Goal: Information Seeking & Learning: Learn about a topic

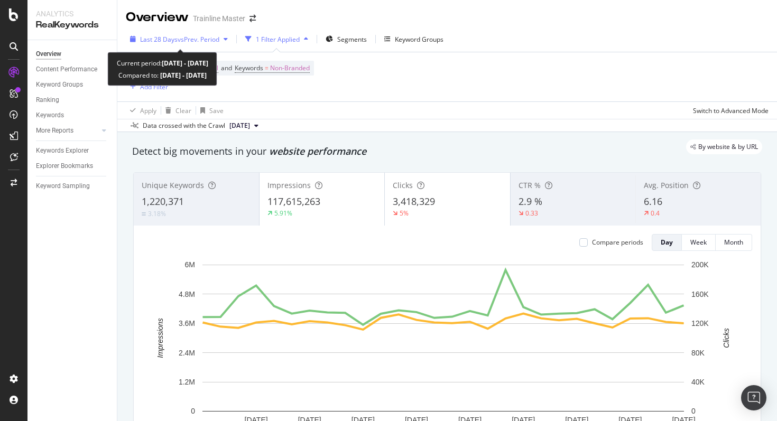
click at [197, 39] on span "vs Prev. Period" at bounding box center [199, 39] width 42 height 9
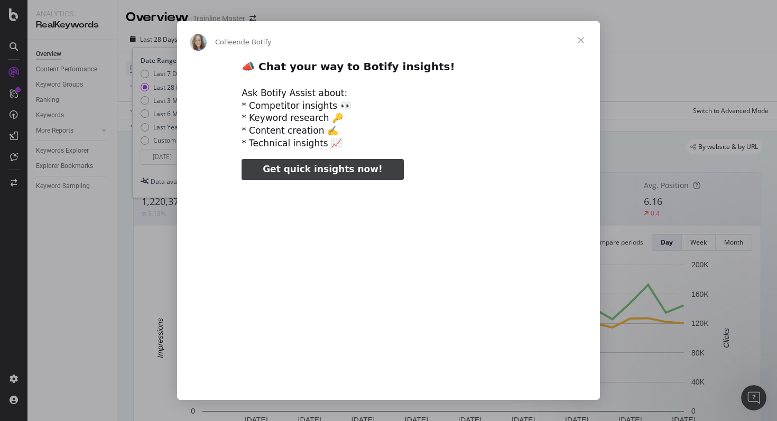
type input "211789"
click at [501, 43] on span "Fermer" at bounding box center [581, 40] width 38 height 38
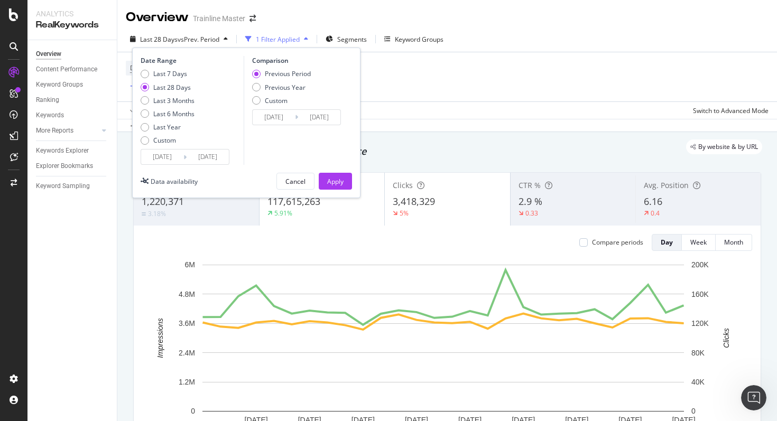
click at [173, 153] on input "[DATE]" at bounding box center [162, 157] width 42 height 15
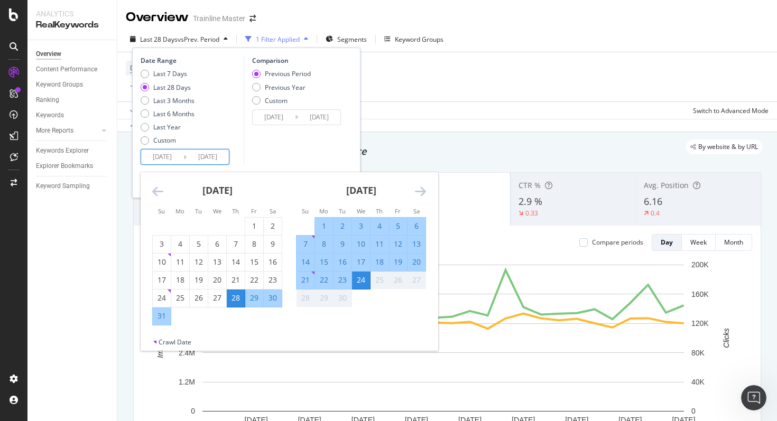
click at [324, 225] on div "1" at bounding box center [324, 226] width 18 height 11
type input "[DATE]"
click at [361, 282] on div "24" at bounding box center [361, 280] width 18 height 11
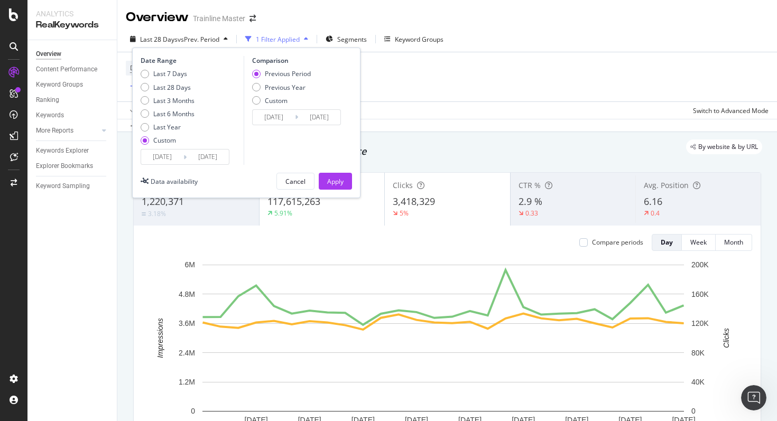
click at [279, 114] on input "[DATE]" at bounding box center [274, 117] width 42 height 15
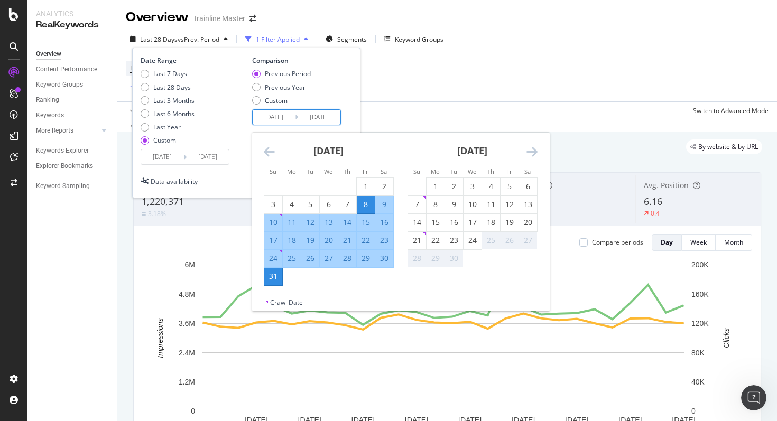
click at [271, 152] on icon "Move backward to switch to the previous month." at bounding box center [269, 151] width 11 height 13
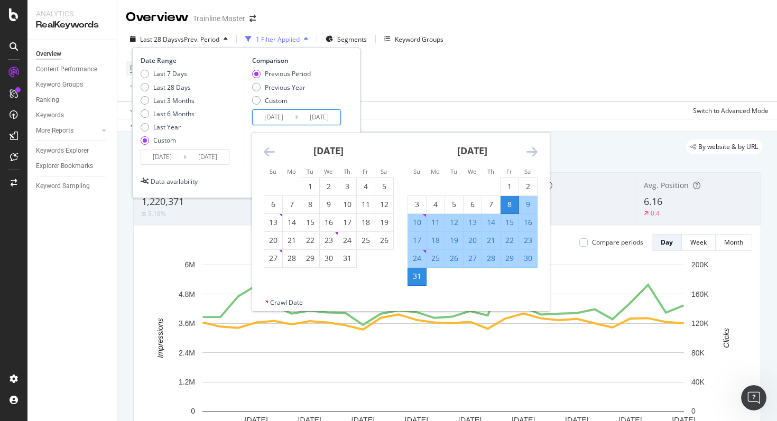
click at [271, 152] on icon "Move backward to switch to the previous month." at bounding box center [269, 151] width 11 height 13
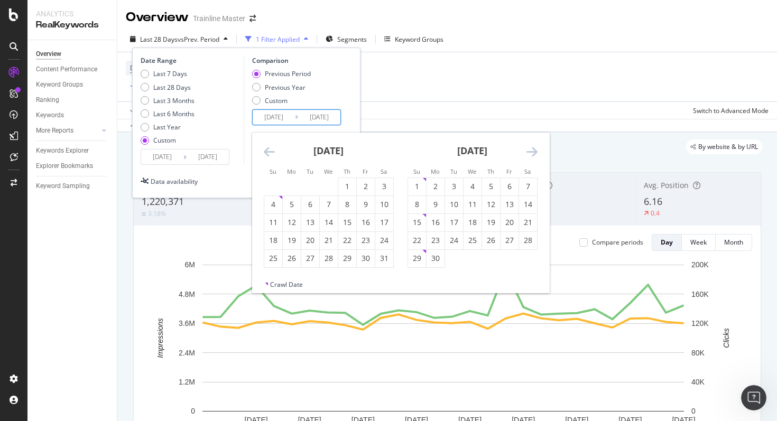
click at [271, 152] on icon "Move backward to switch to the previous month." at bounding box center [269, 151] width 11 height 13
click at [379, 189] on div "1" at bounding box center [384, 186] width 18 height 11
type input "[DATE]"
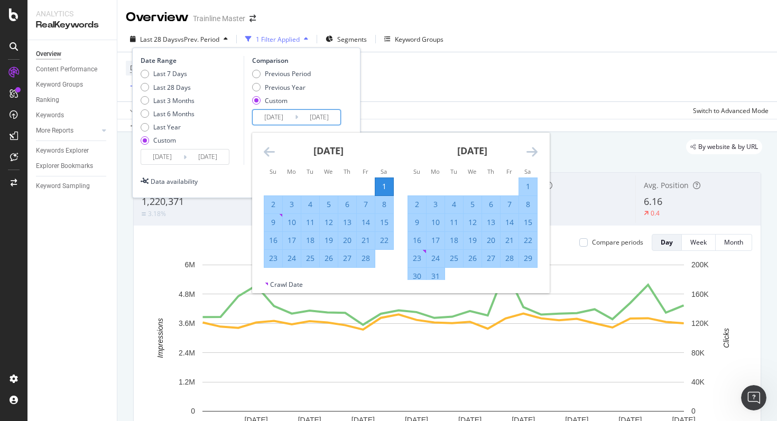
click at [289, 257] on div "24" at bounding box center [292, 258] width 18 height 11
type input "[DATE]"
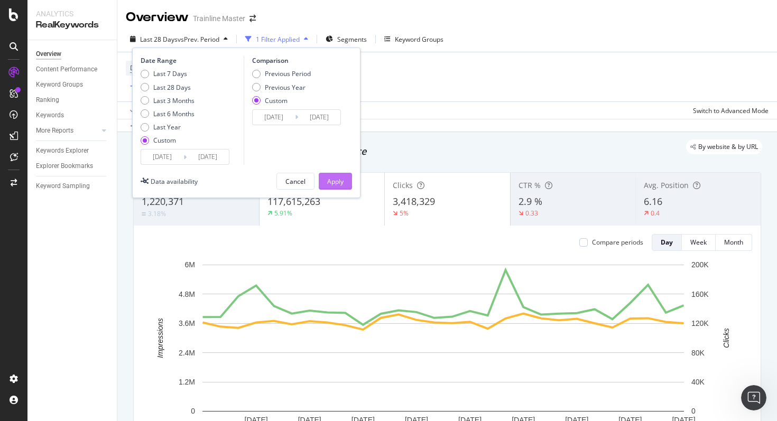
click at [341, 188] on div "Apply" at bounding box center [335, 181] width 16 height 16
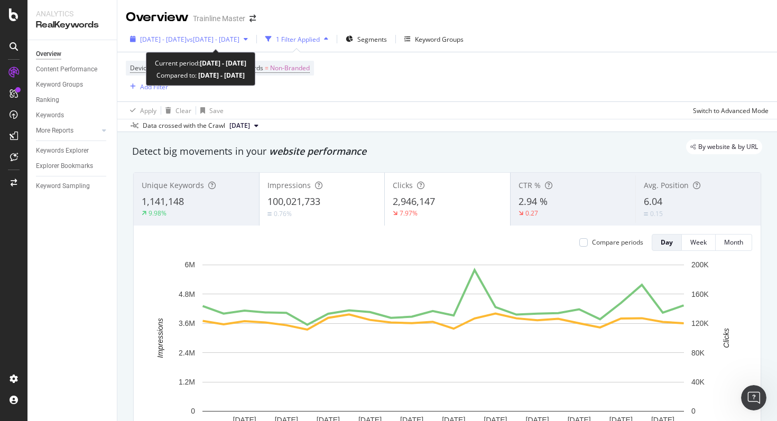
click at [240, 43] on span "vs [DATE] - [DATE]" at bounding box center [213, 39] width 53 height 9
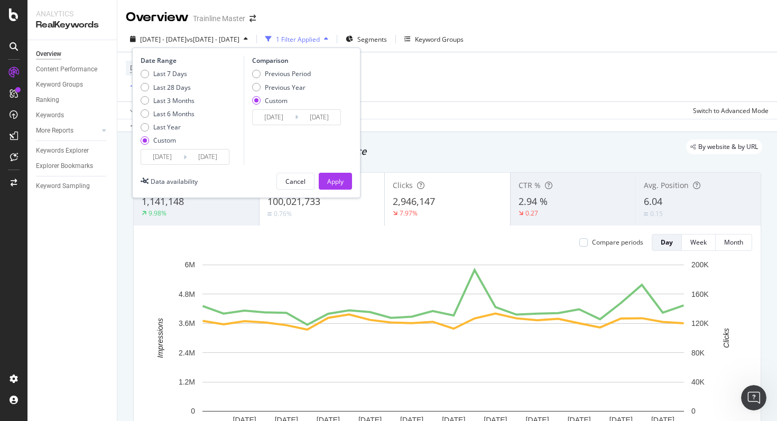
click at [483, 121] on div "Data crossed with the Crawl [DATE]" at bounding box center [447, 125] width 660 height 13
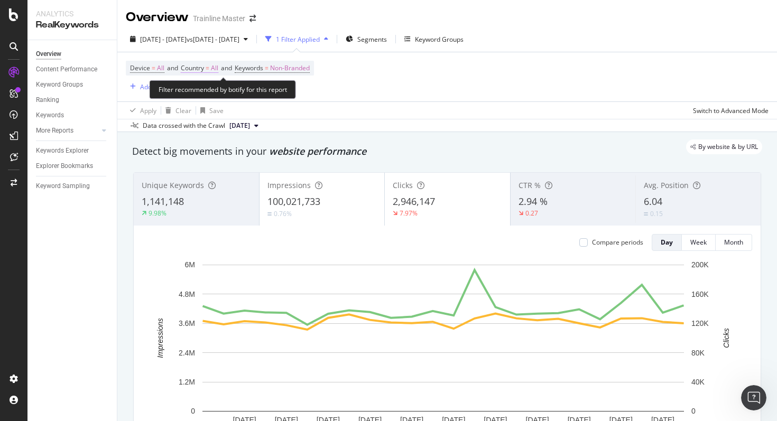
click at [209, 70] on span "=" at bounding box center [208, 67] width 4 height 9
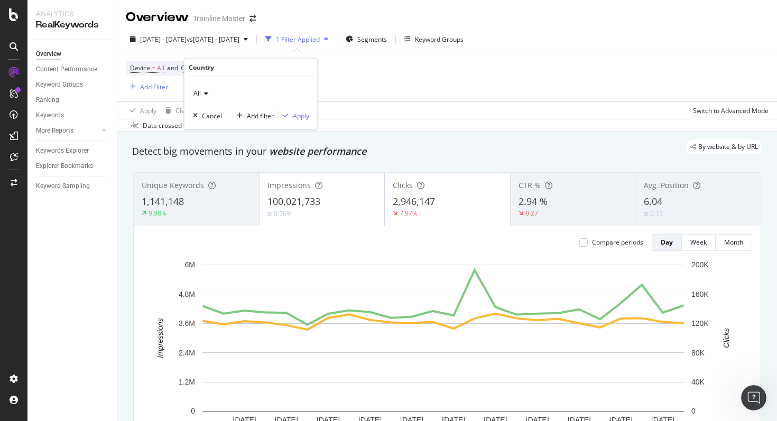
click at [199, 96] on span "All" at bounding box center [197, 93] width 7 height 9
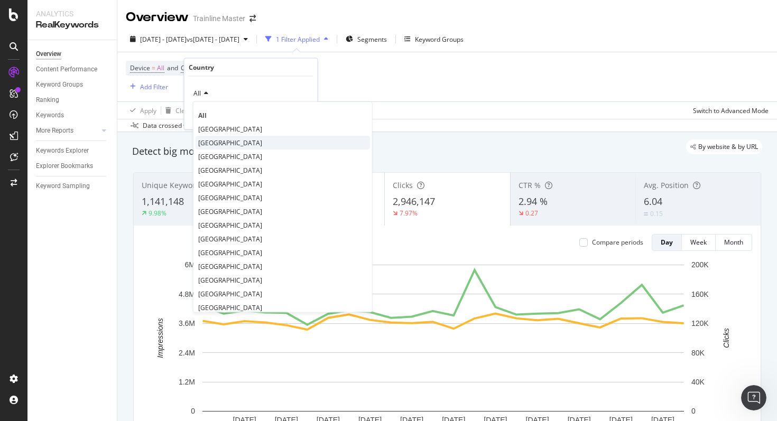
click at [204, 142] on span "[GEOGRAPHIC_DATA]" at bounding box center [230, 142] width 64 height 9
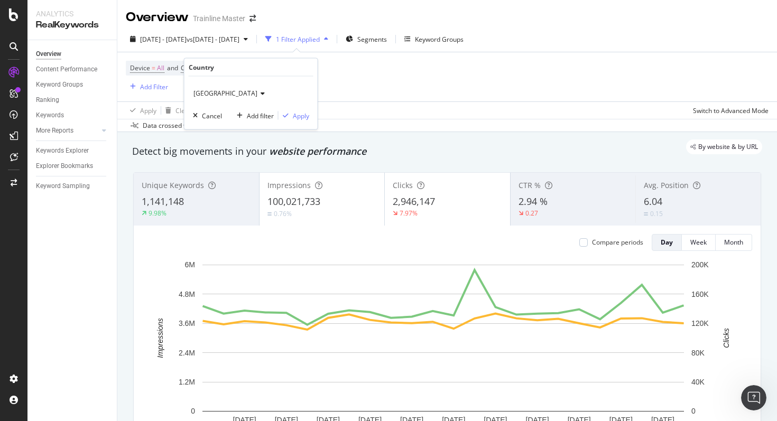
click at [309, 115] on div "Italy Cancel Add filter Apply" at bounding box center [251, 103] width 133 height 53
click at [305, 115] on div "Apply" at bounding box center [301, 115] width 16 height 9
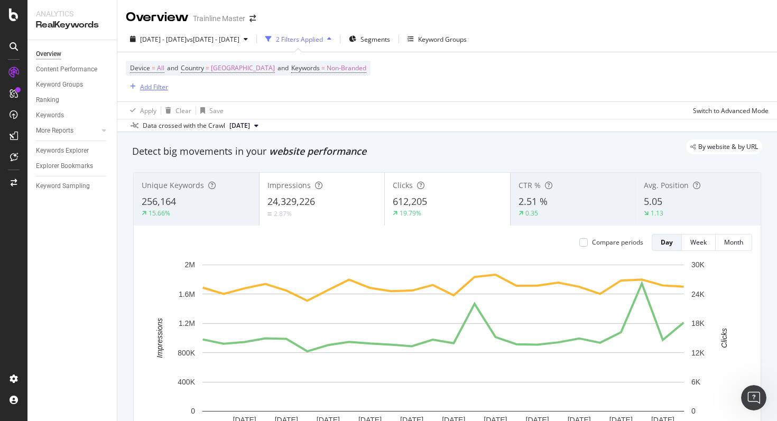
click at [154, 88] on div "Add Filter" at bounding box center [154, 86] width 28 height 9
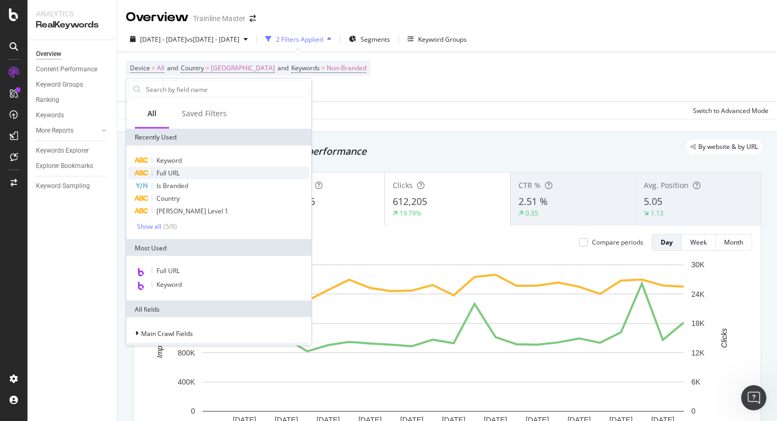
click at [193, 175] on div "Full URL" at bounding box center [218, 173] width 181 height 13
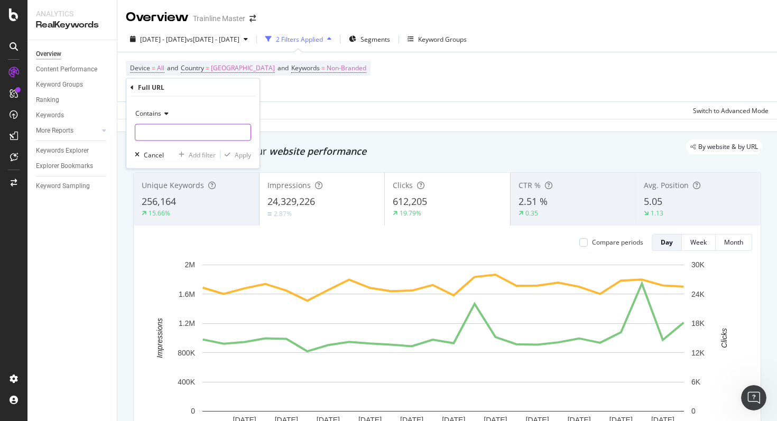
click at [177, 137] on input "text" at bounding box center [192, 132] width 115 height 17
type input "/it"
click at [241, 157] on div "Apply" at bounding box center [243, 154] width 16 height 9
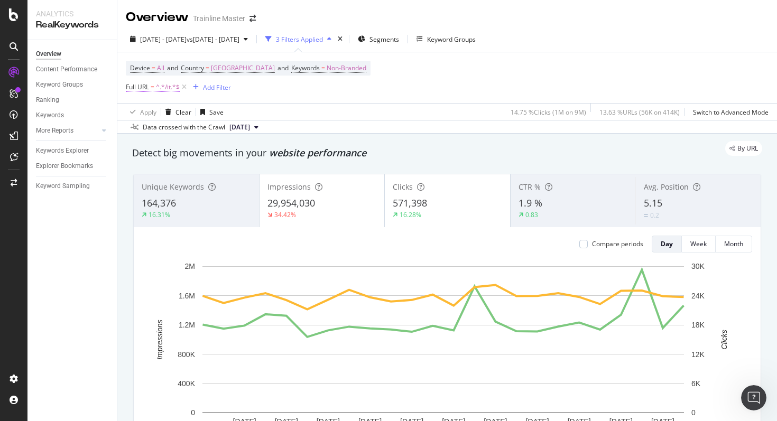
click at [152, 85] on span "=" at bounding box center [153, 86] width 4 height 9
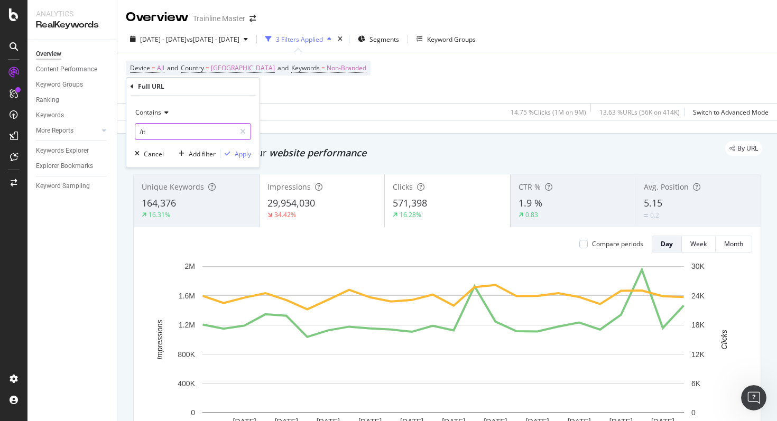
click at [137, 134] on input "/it" at bounding box center [185, 131] width 100 height 17
type input ".com/it"
click at [250, 154] on div "Apply" at bounding box center [243, 154] width 16 height 9
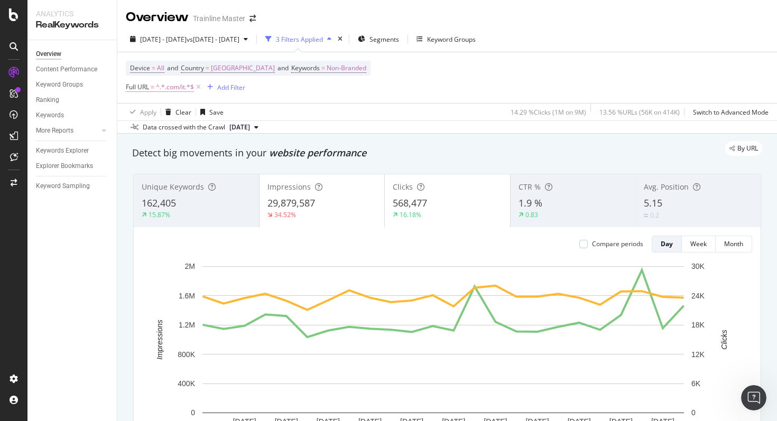
click at [170, 88] on span "^.*.com/it.*$" at bounding box center [175, 87] width 38 height 15
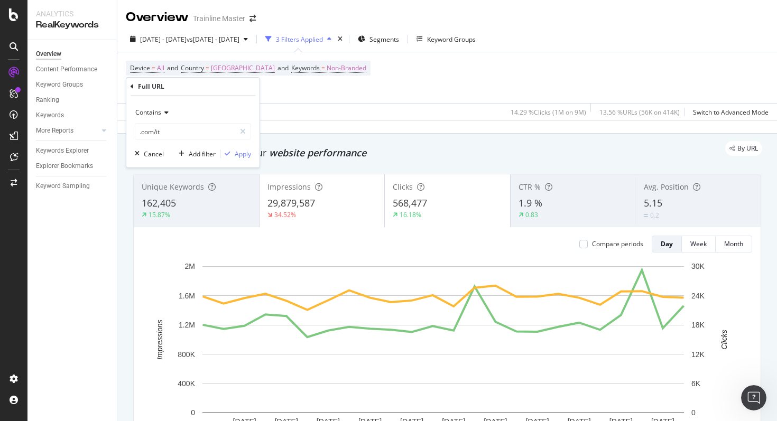
click at [351, 90] on div "Device = All and Country = [GEOGRAPHIC_DATA] and Keywords = Non-Branded Full UR…" at bounding box center [447, 77] width 643 height 51
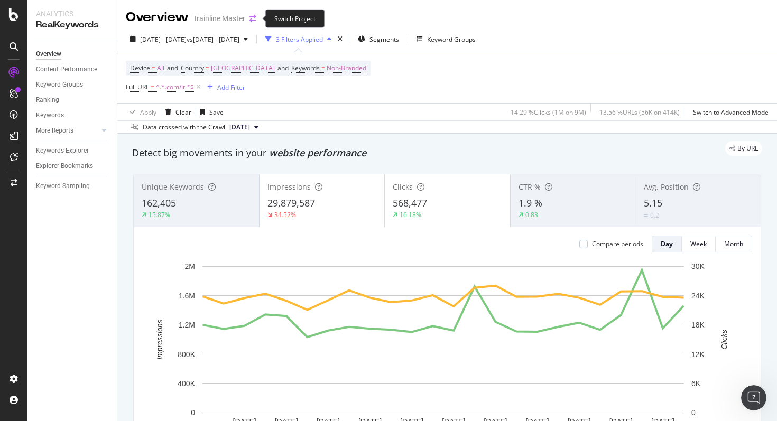
click at [252, 20] on icon "arrow-right-arrow-left" at bounding box center [253, 18] width 6 height 7
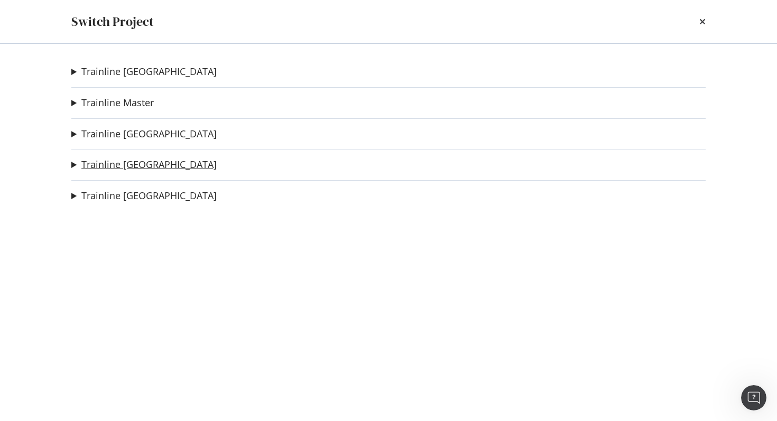
click at [127, 170] on link "Trainline [GEOGRAPHIC_DATA]" at bounding box center [148, 164] width 135 height 11
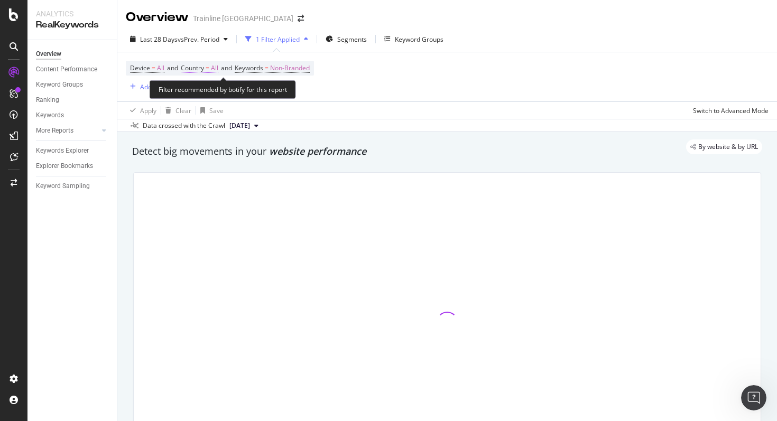
click at [203, 68] on span "Country" at bounding box center [192, 67] width 23 height 9
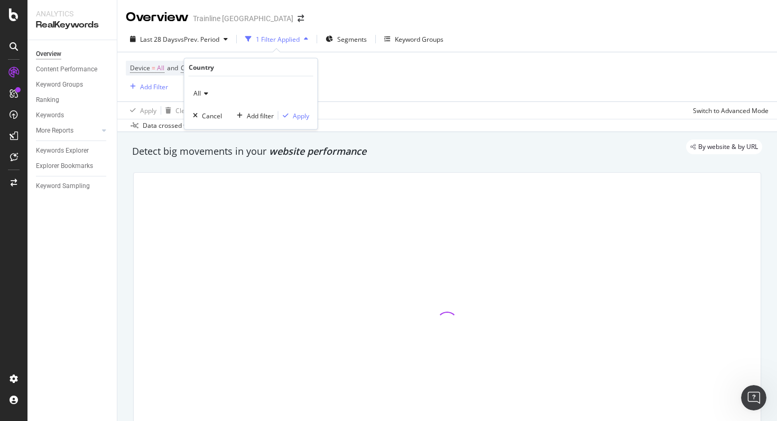
click at [207, 98] on div "All" at bounding box center [251, 93] width 116 height 17
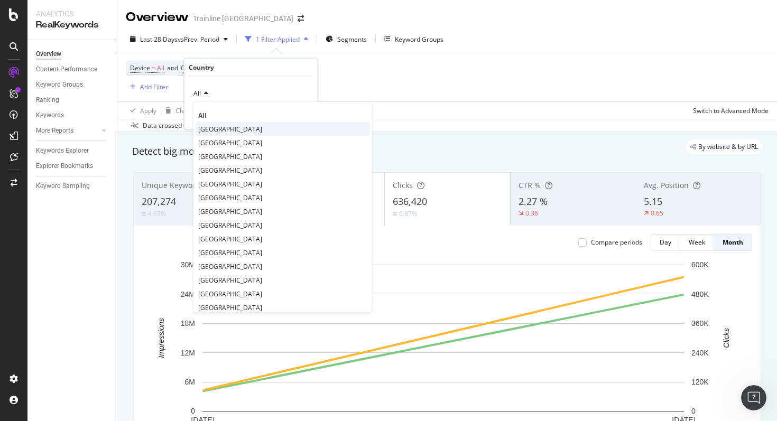
click at [213, 134] on div "[GEOGRAPHIC_DATA]" at bounding box center [283, 129] width 175 height 14
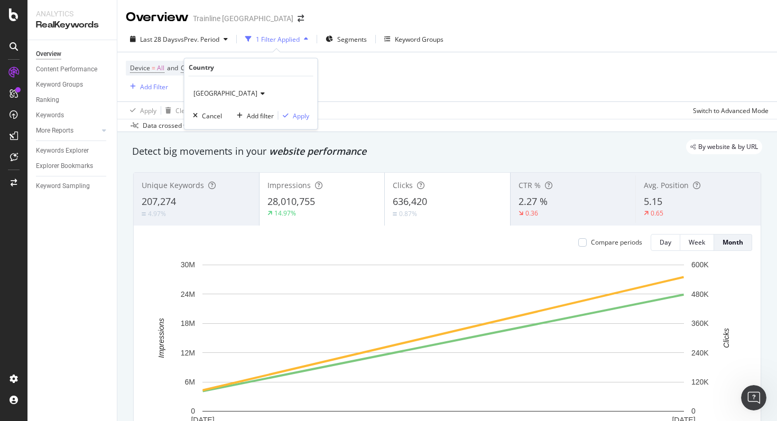
click at [311, 119] on div "Italy Cancel Add filter Apply" at bounding box center [251, 103] width 133 height 53
click at [302, 117] on div "Apply" at bounding box center [301, 115] width 16 height 9
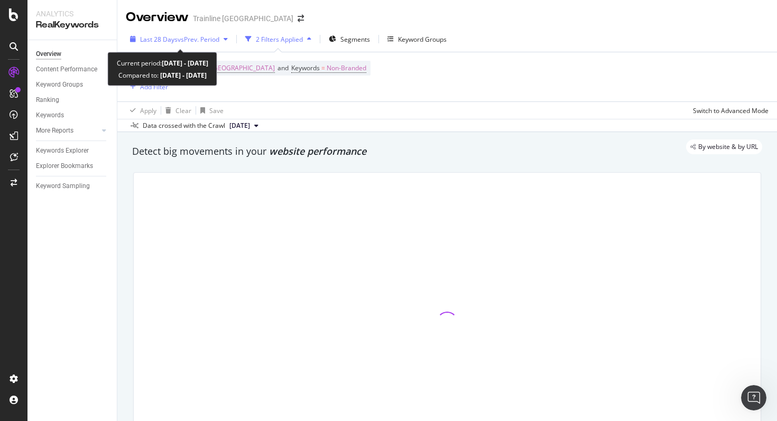
click at [197, 42] on span "vs Prev. Period" at bounding box center [199, 39] width 42 height 9
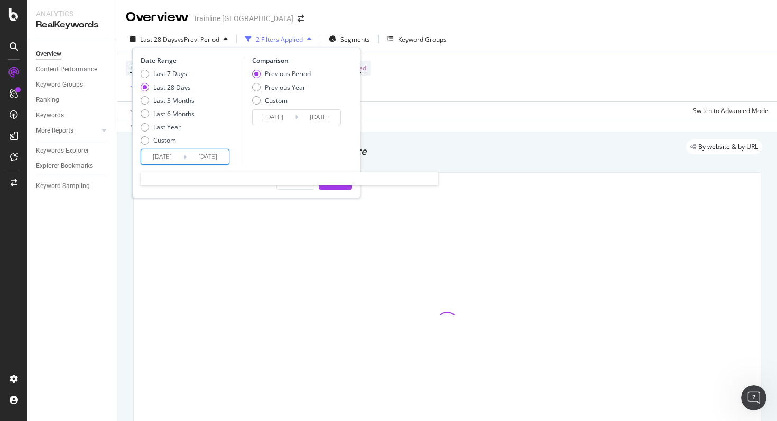
click at [175, 158] on input "[DATE]" at bounding box center [162, 157] width 42 height 15
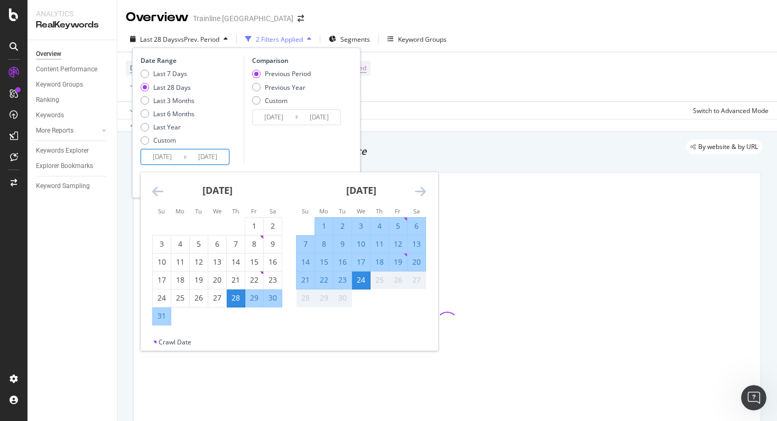
click at [319, 228] on div "1" at bounding box center [324, 226] width 18 height 11
type input "[DATE]"
click at [363, 284] on div "24" at bounding box center [361, 280] width 18 height 11
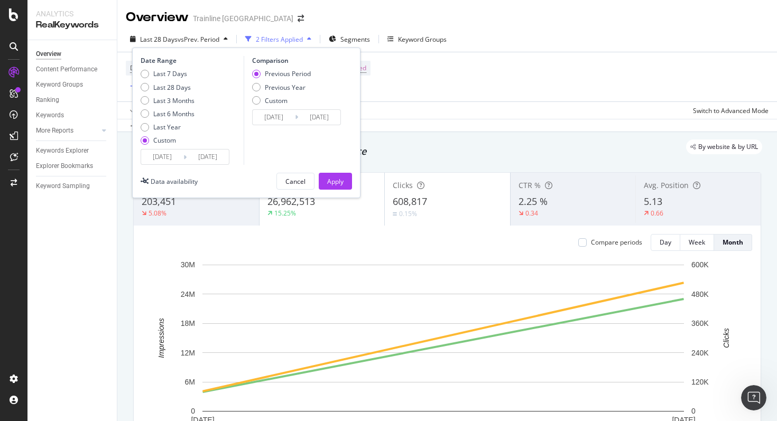
click at [288, 120] on input "[DATE]" at bounding box center [274, 117] width 42 height 15
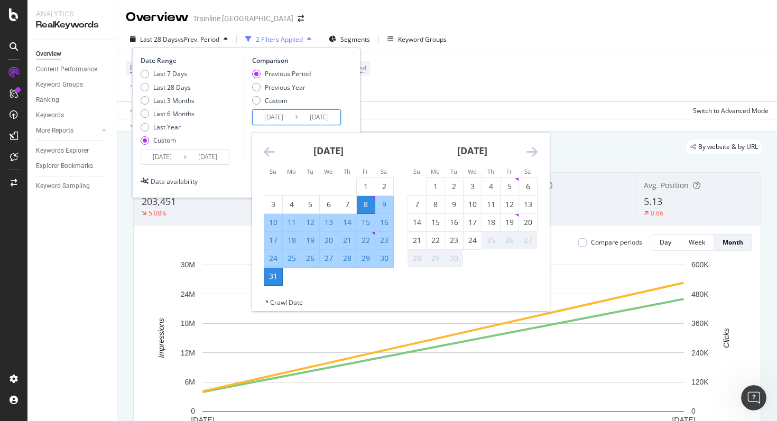
click at [274, 155] on icon "Move backward to switch to the previous month." at bounding box center [269, 151] width 11 height 13
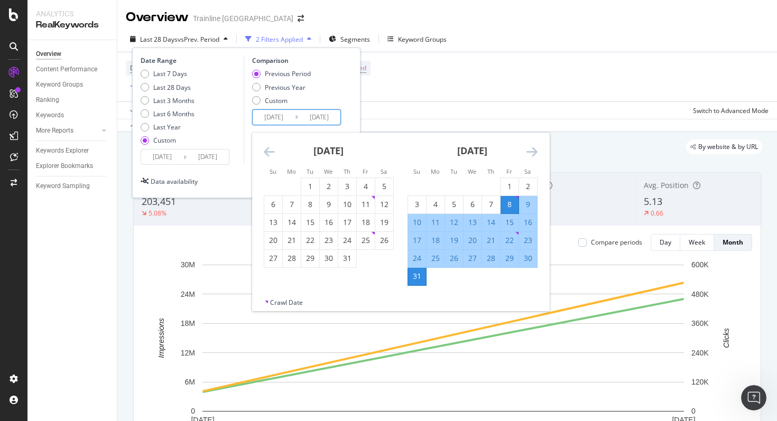
click at [273, 155] on icon "Move backward to switch to the previous month." at bounding box center [269, 151] width 11 height 13
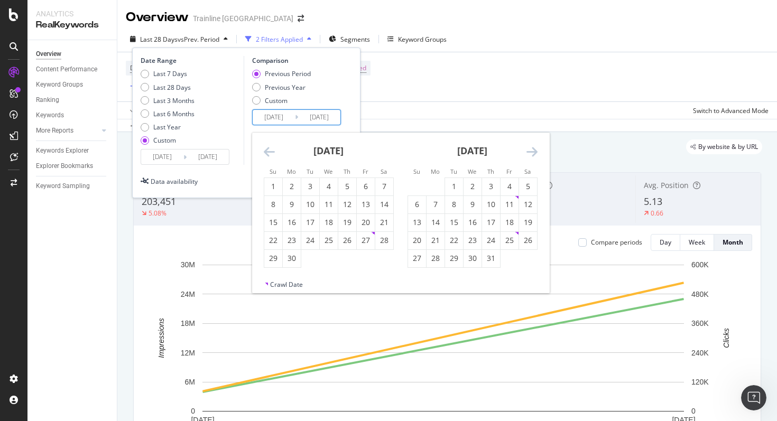
click at [273, 155] on icon "Move backward to switch to the previous month." at bounding box center [269, 151] width 11 height 13
click at [383, 186] on div "1" at bounding box center [384, 186] width 18 height 11
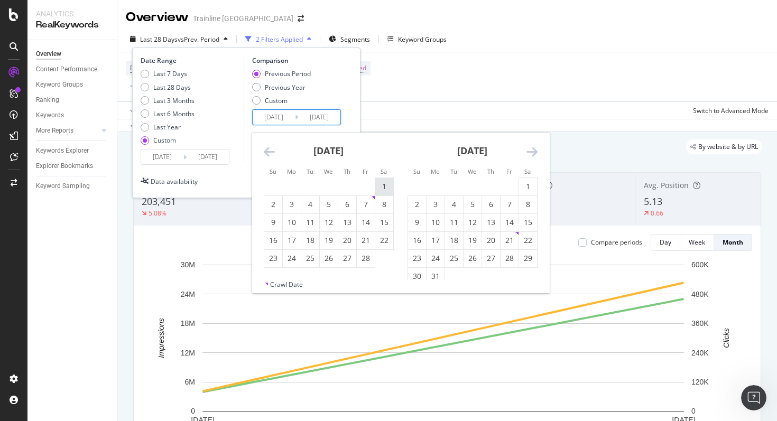
type input "[DATE]"
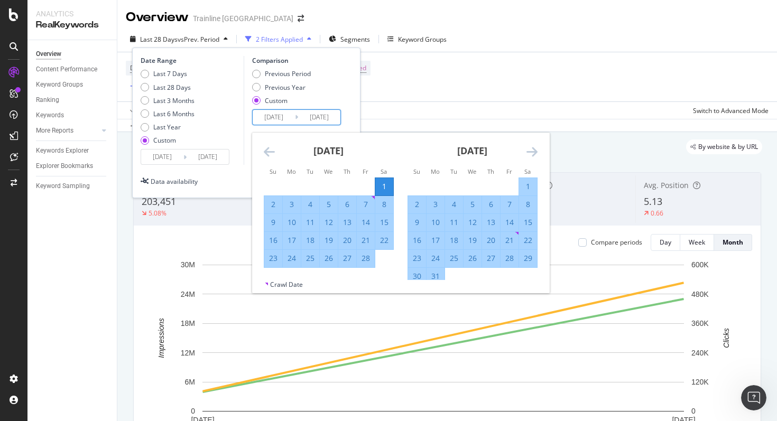
click at [286, 261] on div "24" at bounding box center [292, 258] width 18 height 11
type input "[DATE]"
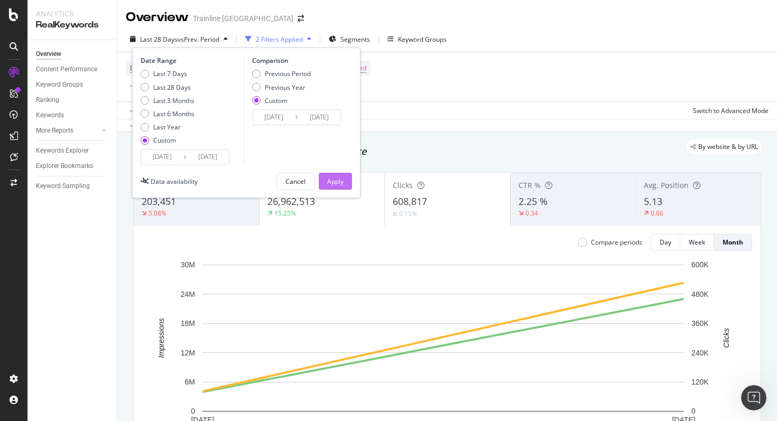
click at [329, 187] on div "Apply" at bounding box center [335, 181] width 16 height 16
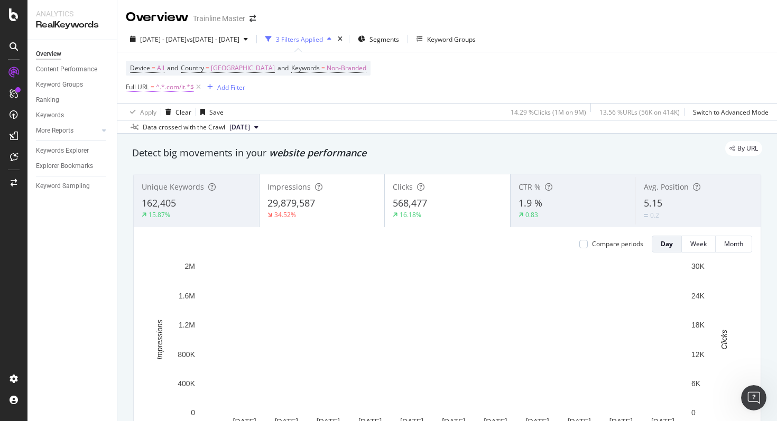
click at [177, 91] on span "^.*.com/it.*$" at bounding box center [175, 87] width 38 height 15
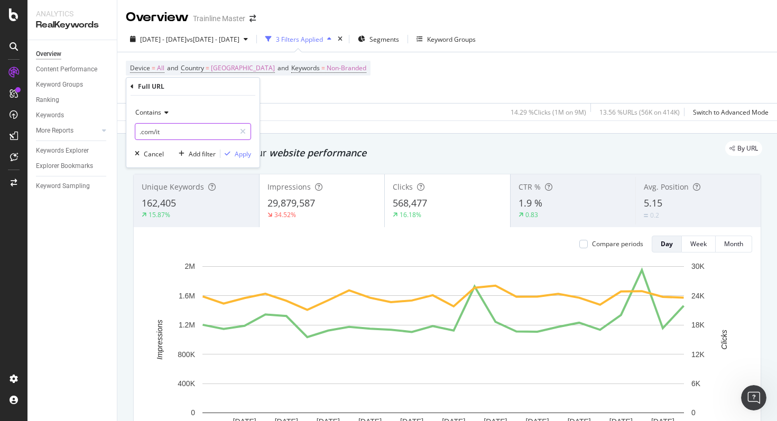
click at [168, 128] on input ".com/it" at bounding box center [185, 131] width 100 height 17
click at [172, 124] on input ".com/it" at bounding box center [185, 131] width 100 height 17
click at [172, 135] on input ".com/it" at bounding box center [185, 131] width 100 height 17
type input ".com/it/"
click at [246, 156] on div "Apply" at bounding box center [243, 154] width 16 height 9
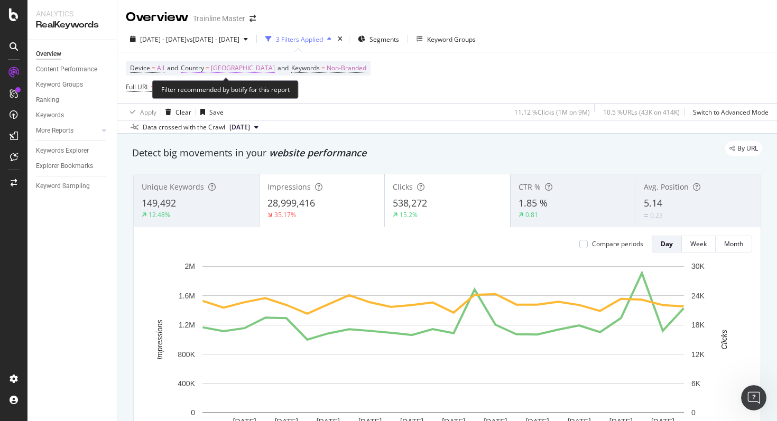
click at [202, 67] on span "Country" at bounding box center [192, 67] width 23 height 9
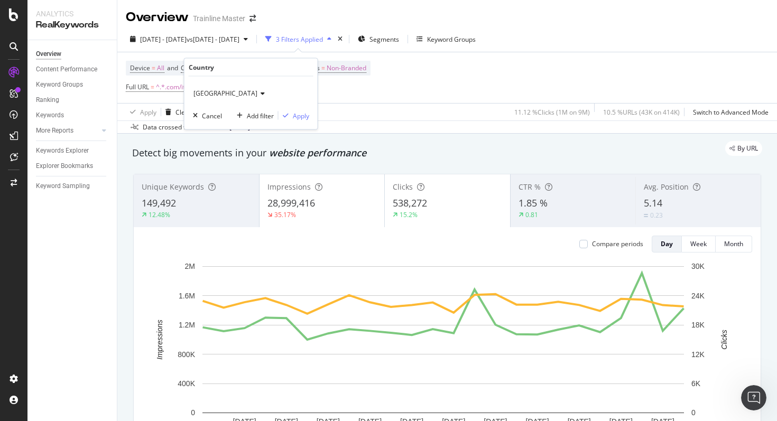
click at [201, 93] on span "[GEOGRAPHIC_DATA]" at bounding box center [226, 93] width 64 height 9
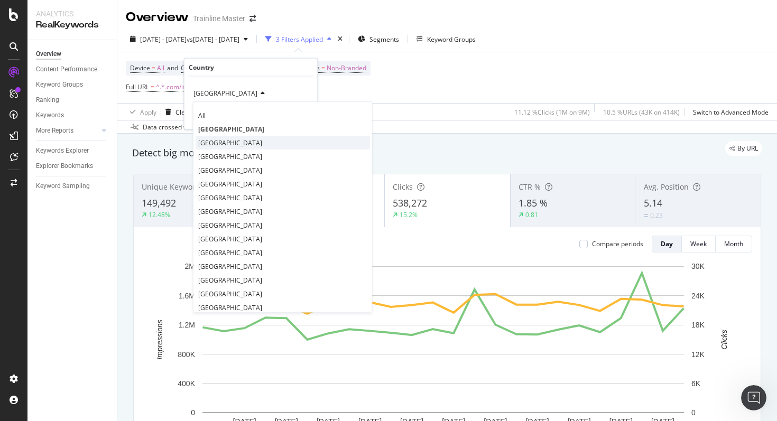
click at [203, 142] on span "[GEOGRAPHIC_DATA]" at bounding box center [230, 142] width 64 height 9
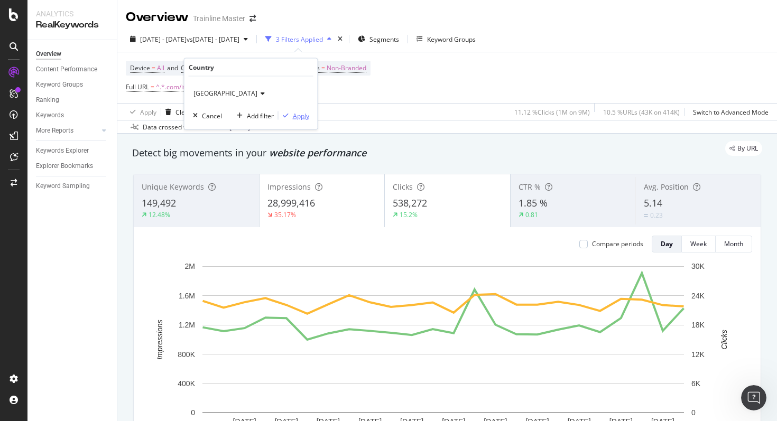
click at [295, 117] on div "Apply" at bounding box center [301, 115] width 16 height 9
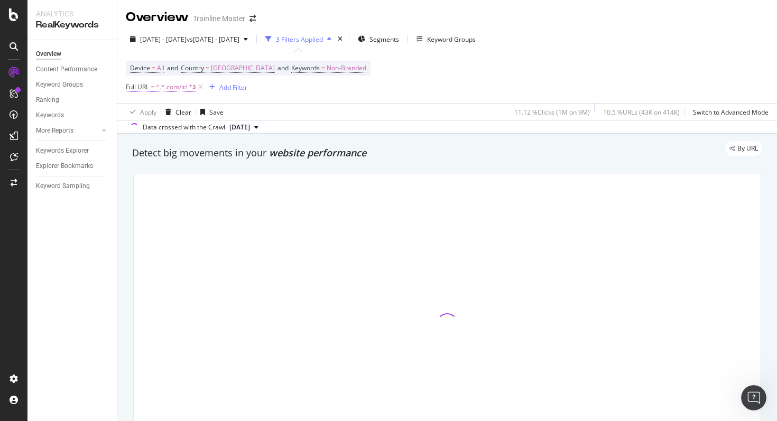
click at [170, 91] on span "^.*.com/it/.*$" at bounding box center [176, 87] width 40 height 15
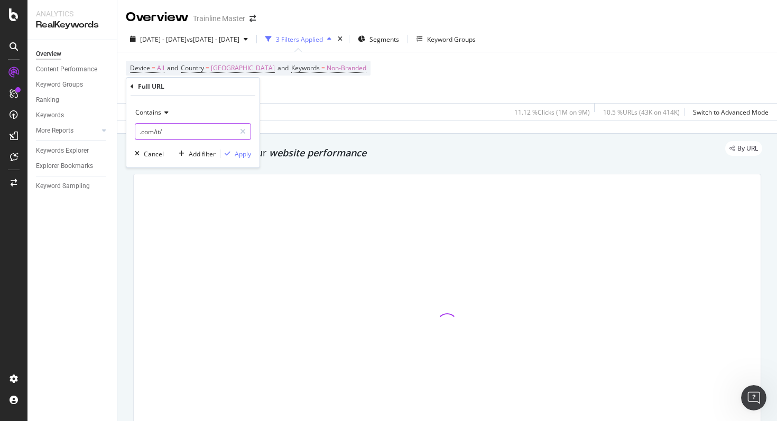
click at [166, 133] on input ".com/it/" at bounding box center [185, 131] width 100 height 17
click at [166, 134] on input ".com/it/" at bounding box center [185, 131] width 100 height 17
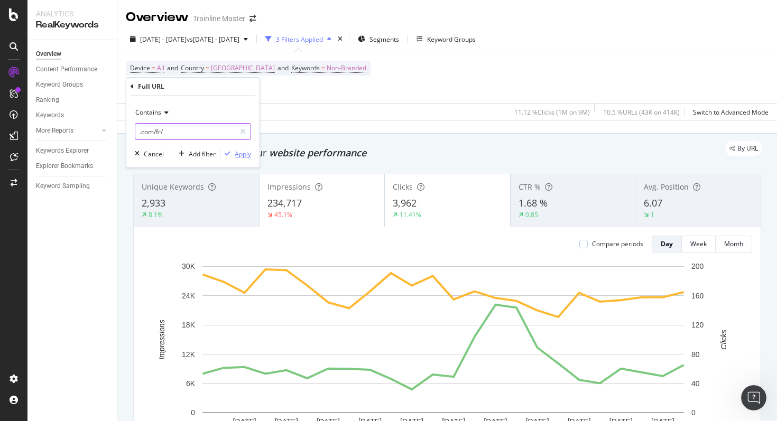
type input ".com/fr/"
click at [249, 159] on div "Apply" at bounding box center [236, 154] width 31 height 10
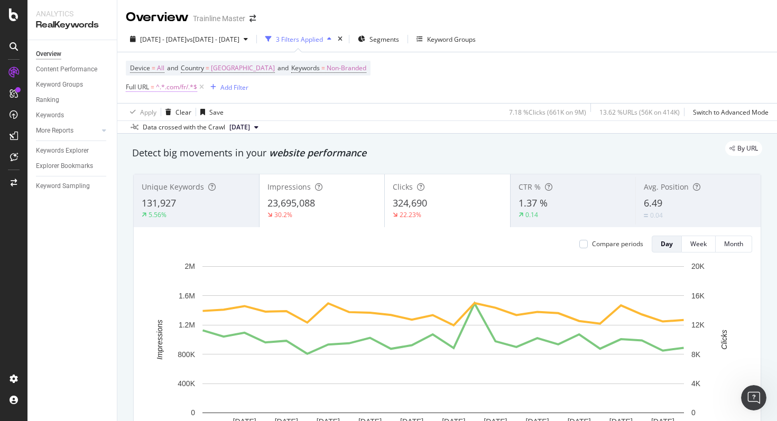
click at [150, 87] on span "Full URL = ^.*.com/fr/.*$" at bounding box center [161, 87] width 71 height 10
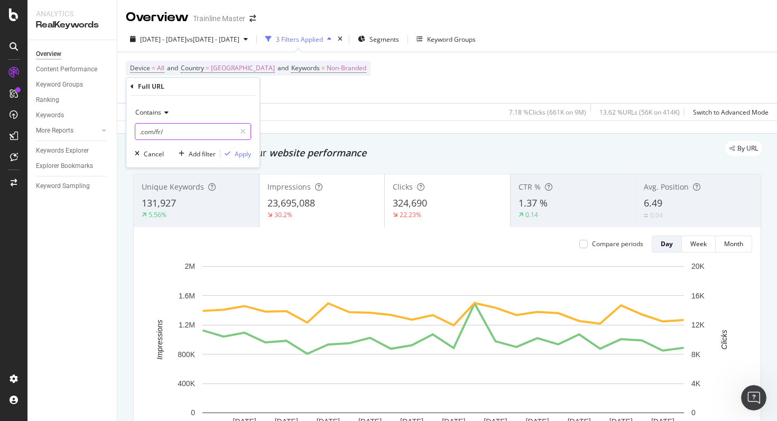
click at [173, 131] on input ".com/fr/" at bounding box center [185, 131] width 100 height 17
click at [176, 139] on input ".com/fr/" at bounding box center [185, 131] width 100 height 17
type input ".com/fr"
click at [242, 158] on div "Apply" at bounding box center [243, 154] width 16 height 9
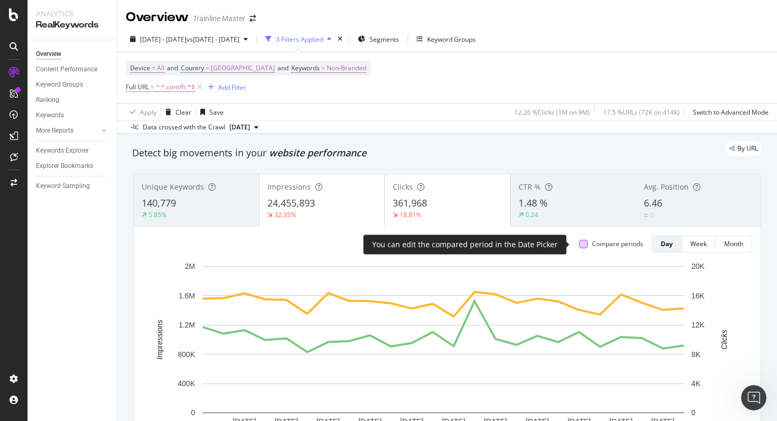
click at [501, 243] on div at bounding box center [584, 244] width 8 height 8
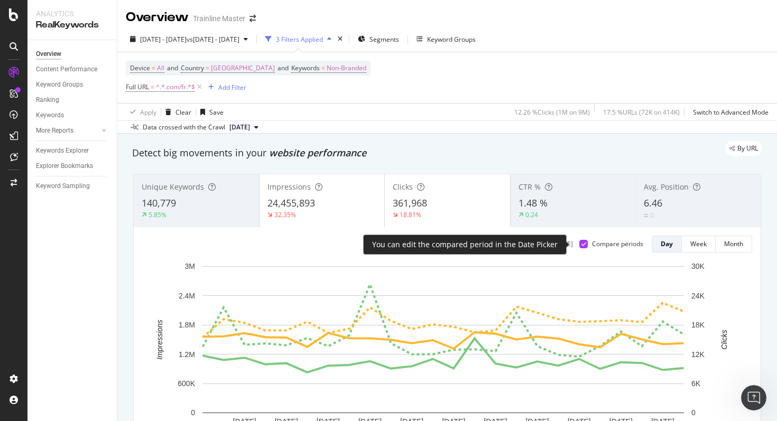
click at [501, 243] on icon at bounding box center [584, 244] width 5 height 5
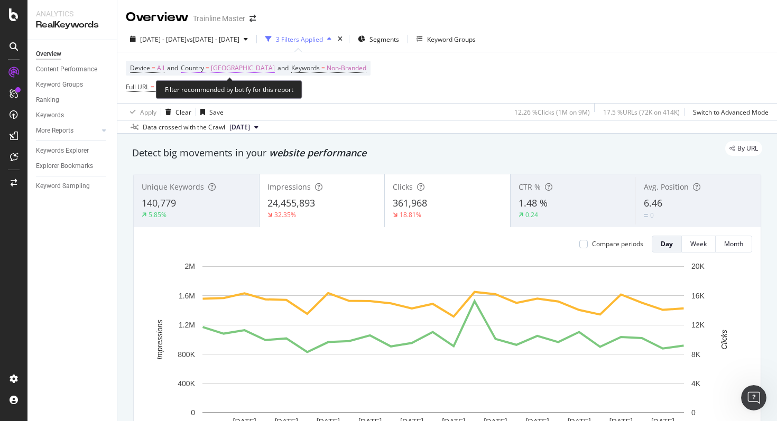
click at [215, 69] on span "[GEOGRAPHIC_DATA]" at bounding box center [243, 68] width 64 height 15
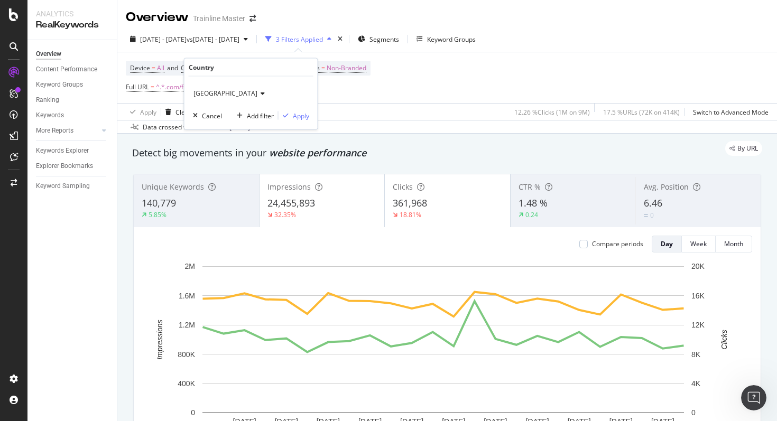
click at [210, 93] on span "[GEOGRAPHIC_DATA]" at bounding box center [226, 93] width 64 height 9
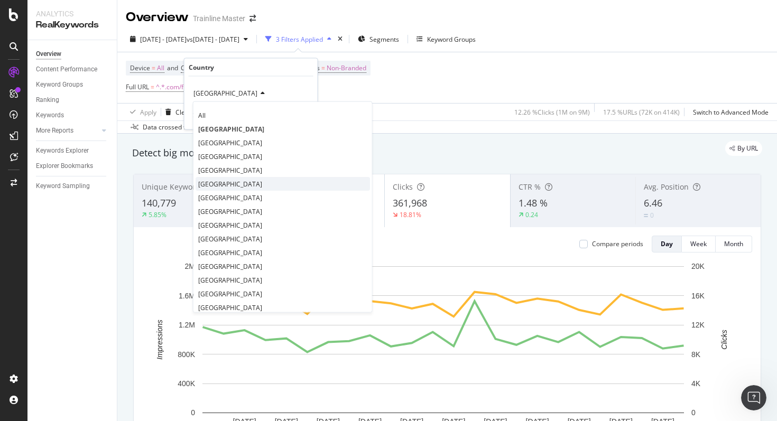
click at [210, 186] on span "[GEOGRAPHIC_DATA]" at bounding box center [230, 183] width 64 height 9
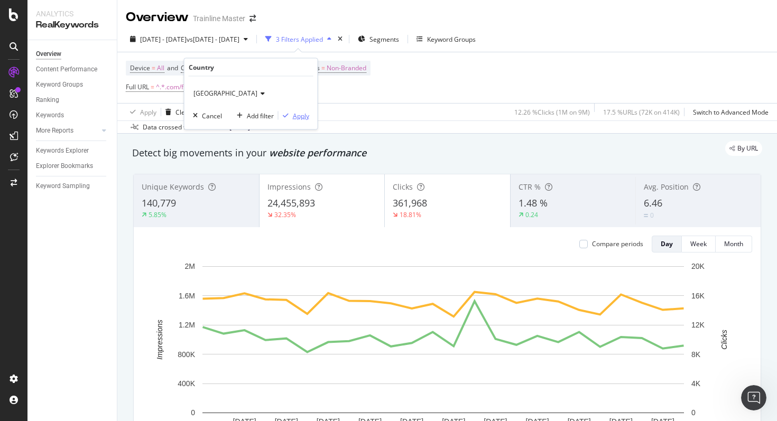
click at [301, 115] on div "Apply" at bounding box center [301, 115] width 16 height 9
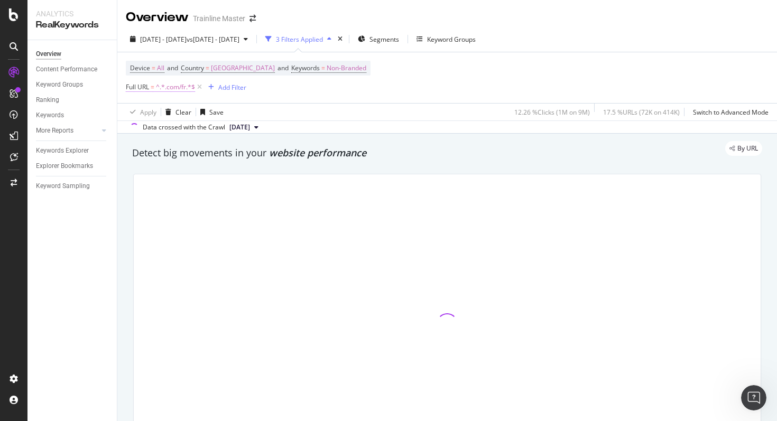
click at [171, 87] on span "^.*.com/fr.*$" at bounding box center [175, 87] width 39 height 15
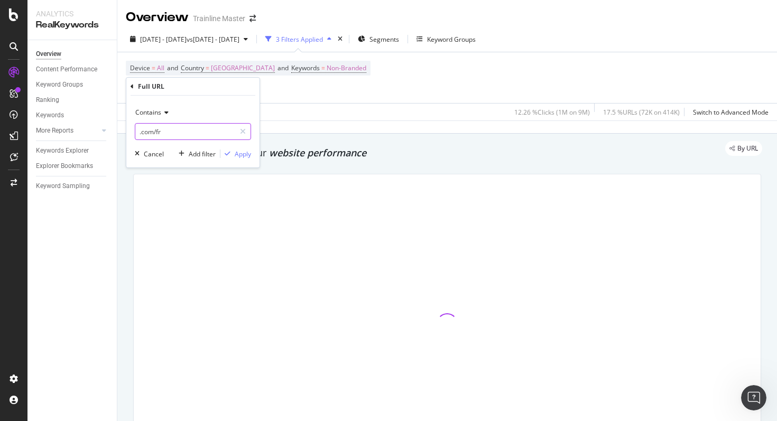
click at [172, 131] on input ".com/fr" at bounding box center [185, 131] width 100 height 17
click at [175, 131] on input ".com/fr" at bounding box center [185, 131] width 100 height 17
type input ".com/es"
click at [233, 160] on div "Contains .com/es Cancel Add filter Apply" at bounding box center [192, 132] width 133 height 72
click at [238, 153] on div "Apply" at bounding box center [243, 154] width 16 height 9
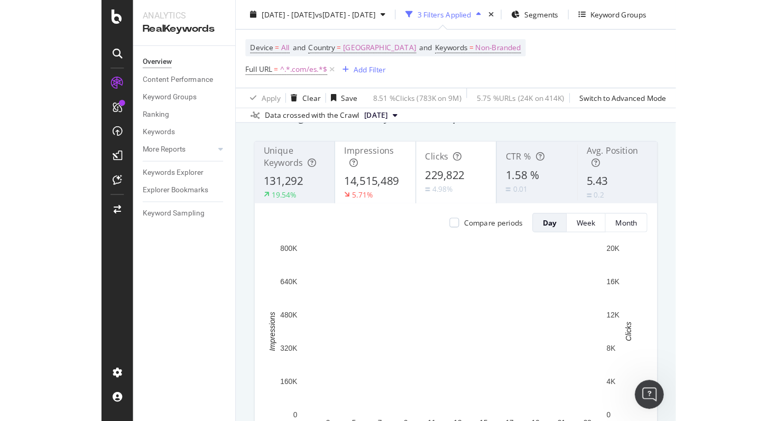
scroll to position [60, 0]
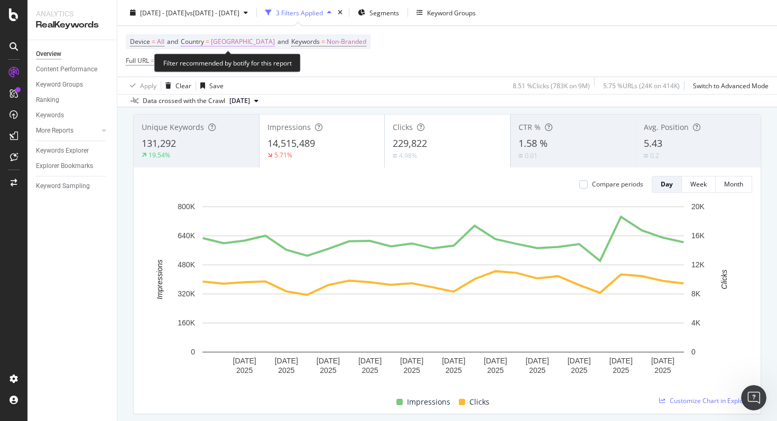
click at [215, 46] on span "[GEOGRAPHIC_DATA]" at bounding box center [243, 41] width 64 height 15
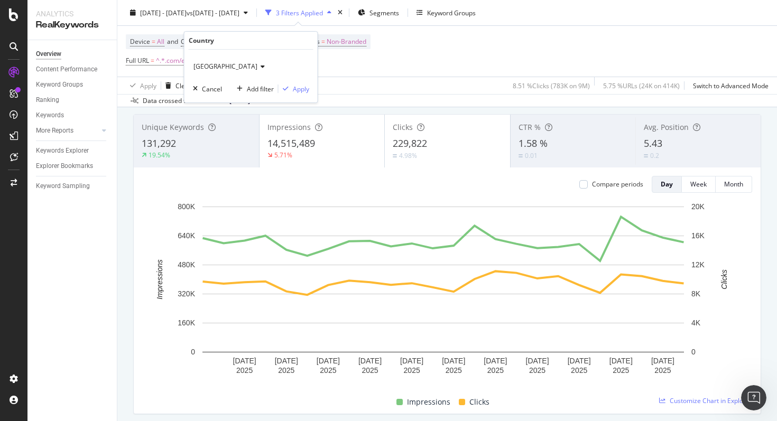
click at [208, 63] on span "[GEOGRAPHIC_DATA]" at bounding box center [226, 66] width 64 height 9
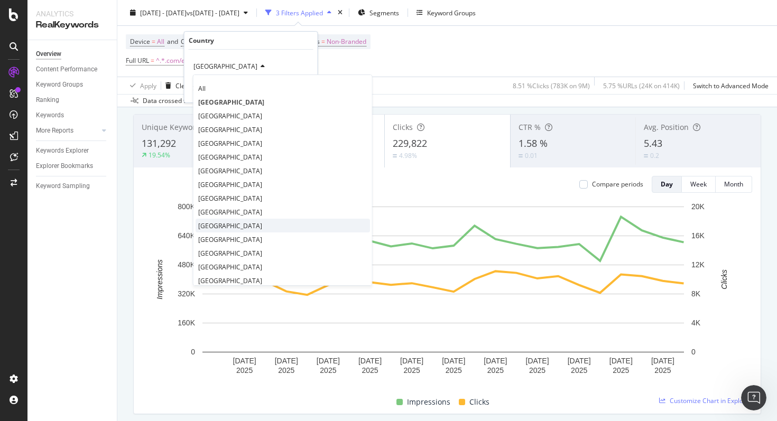
click at [219, 226] on span "[GEOGRAPHIC_DATA]" at bounding box center [230, 226] width 64 height 9
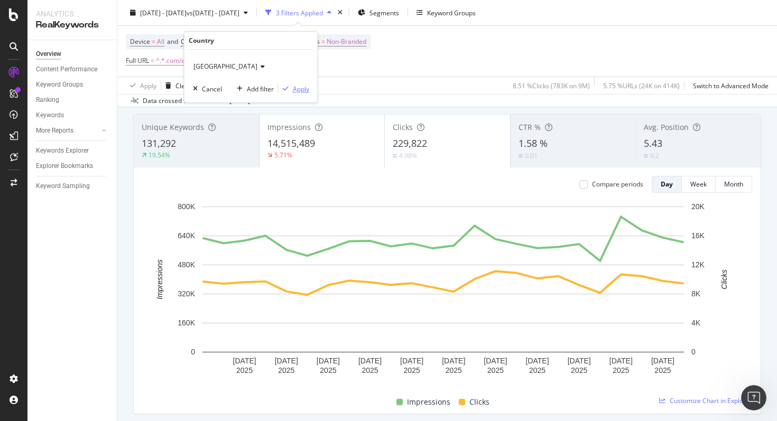
click at [304, 90] on div "Apply" at bounding box center [301, 89] width 16 height 9
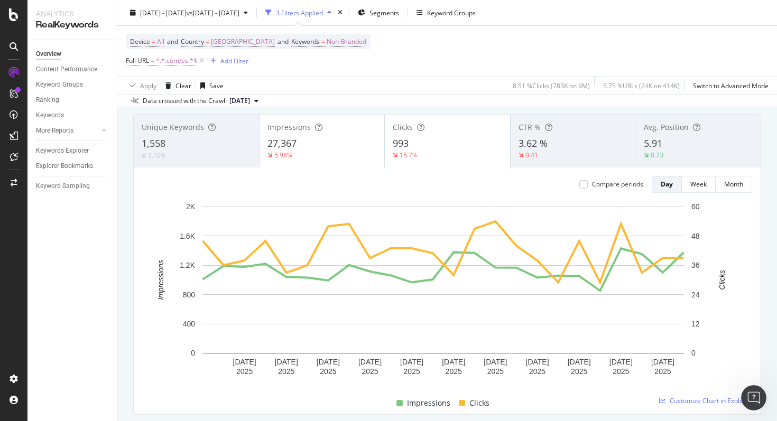
click at [152, 61] on span "=" at bounding box center [153, 60] width 4 height 9
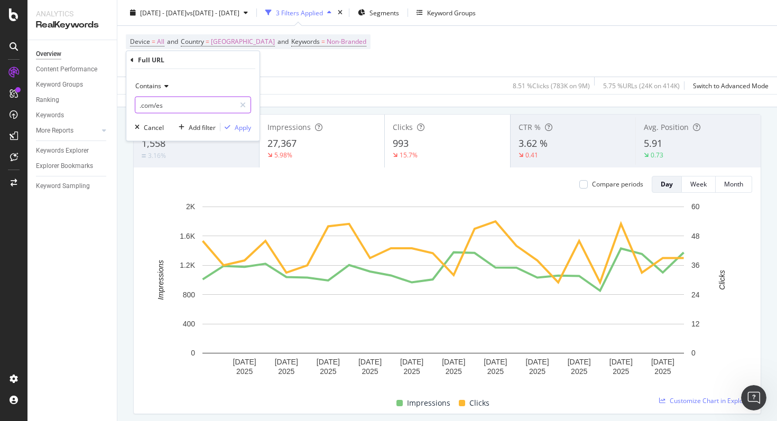
click at [163, 107] on input ".com/es" at bounding box center [185, 105] width 100 height 17
click at [187, 108] on input ".com/es" at bounding box center [185, 105] width 100 height 17
type input ".com/de"
click at [241, 129] on div "Apply" at bounding box center [243, 127] width 16 height 9
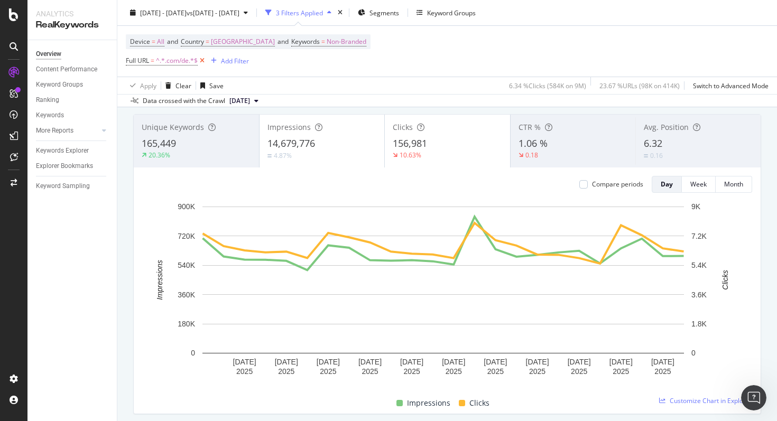
click at [204, 60] on icon at bounding box center [202, 61] width 9 height 11
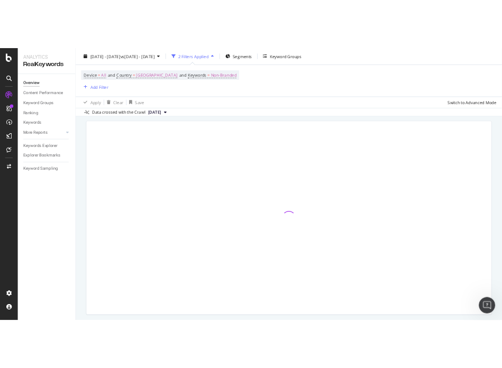
scroll to position [58, 0]
